Goal: Communication & Community: Answer question/provide support

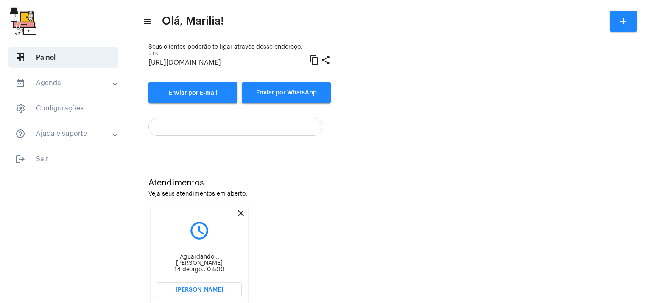
scroll to position [122, 0]
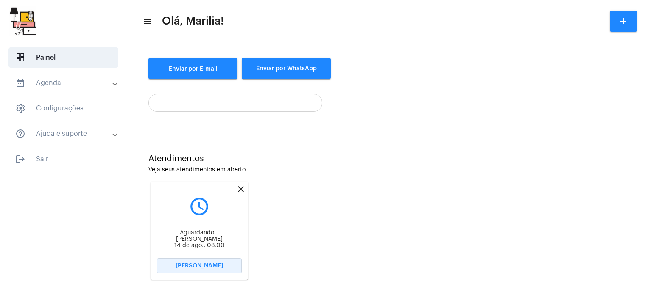
click at [187, 266] on span "[PERSON_NAME]" at bounding box center [198, 266] width 47 height 6
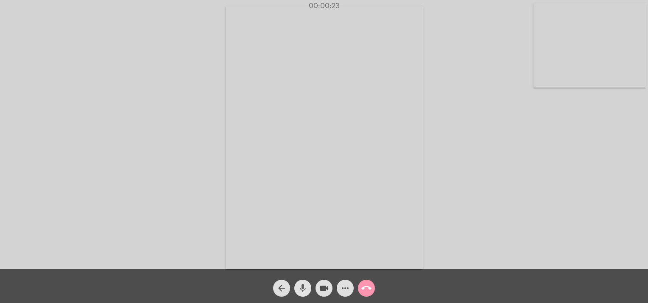
click at [303, 288] on mat-icon "mic" at bounding box center [303, 289] width 10 height 10
click at [303, 288] on mat-icon "mic_off" at bounding box center [303, 289] width 10 height 10
click at [370, 284] on mat-icon "call_end" at bounding box center [366, 289] width 10 height 10
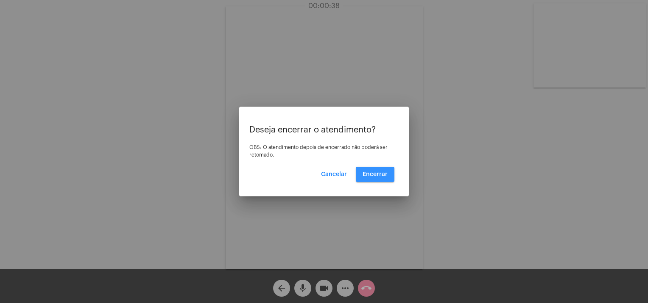
click at [381, 168] on button "Encerrar" at bounding box center [375, 174] width 39 height 15
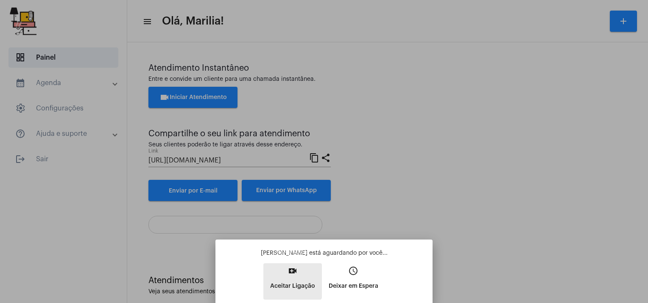
click at [285, 277] on button "video_call Aceitar Ligação" at bounding box center [292, 282] width 58 height 36
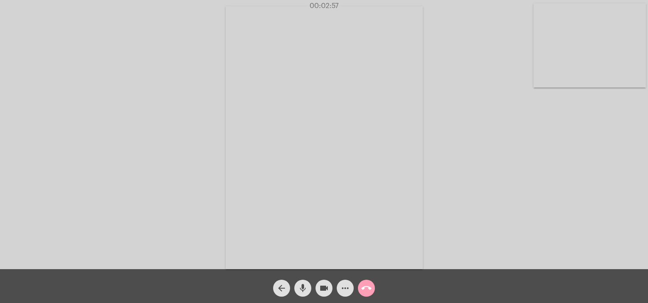
click at [366, 291] on mat-icon "call_end" at bounding box center [366, 289] width 10 height 10
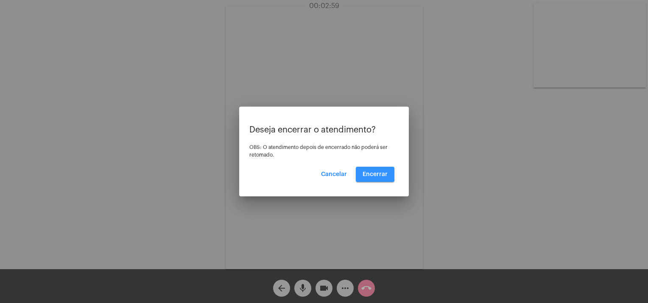
click at [391, 169] on button "Encerrar" at bounding box center [375, 174] width 39 height 15
click at [371, 175] on span "Encerrar" at bounding box center [374, 175] width 25 height 6
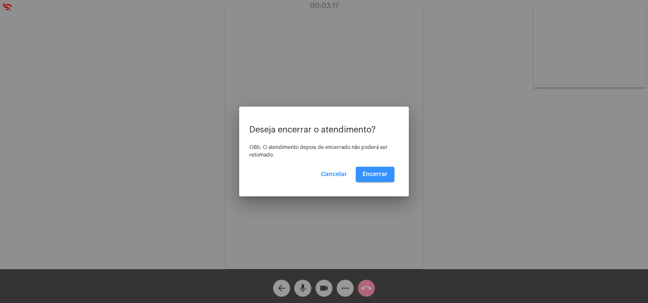
click at [371, 175] on span "Encerrar" at bounding box center [374, 175] width 25 height 6
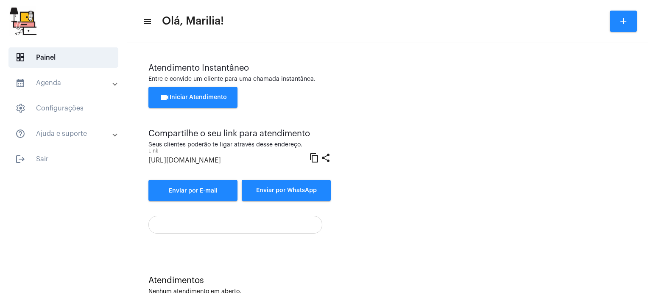
click at [381, 165] on div "Atendimento Instantâneo Entre e convide um cliente para uma chamada instantânea…" at bounding box center [387, 133] width 478 height 138
